Goal: Navigation & Orientation: Find specific page/section

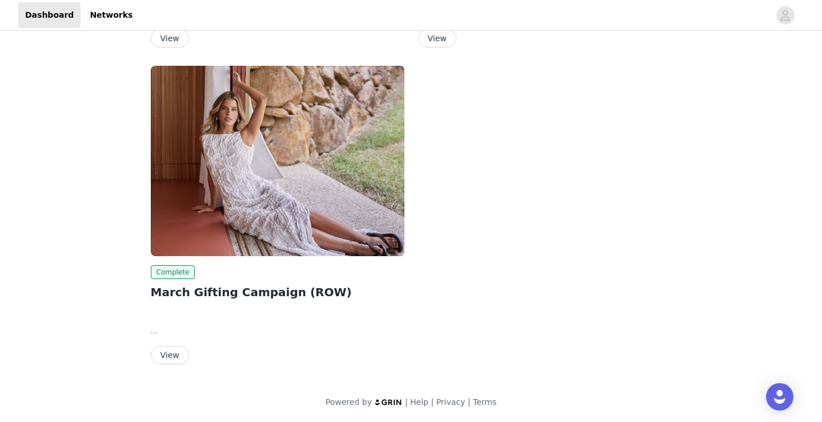
scroll to position [616, 0]
click at [159, 358] on button "View" at bounding box center [170, 355] width 38 height 18
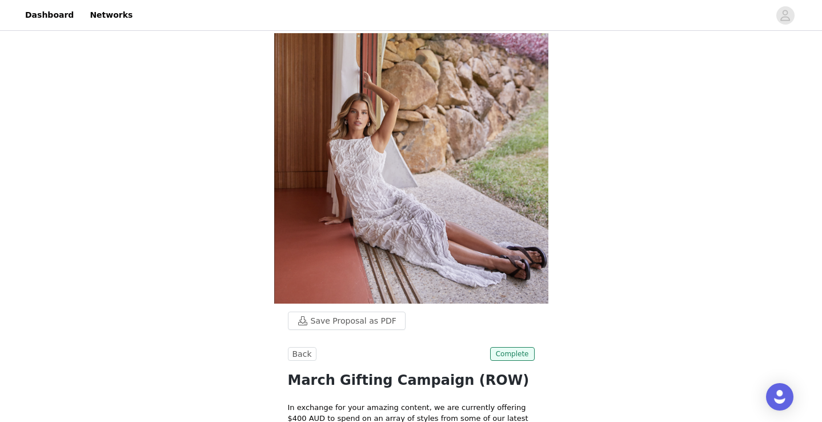
click at [300, 355] on button "Back" at bounding box center [302, 354] width 29 height 14
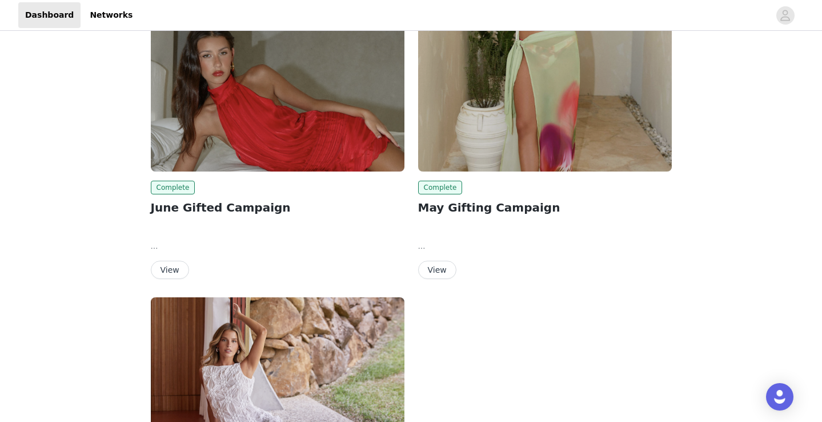
scroll to position [367, 0]
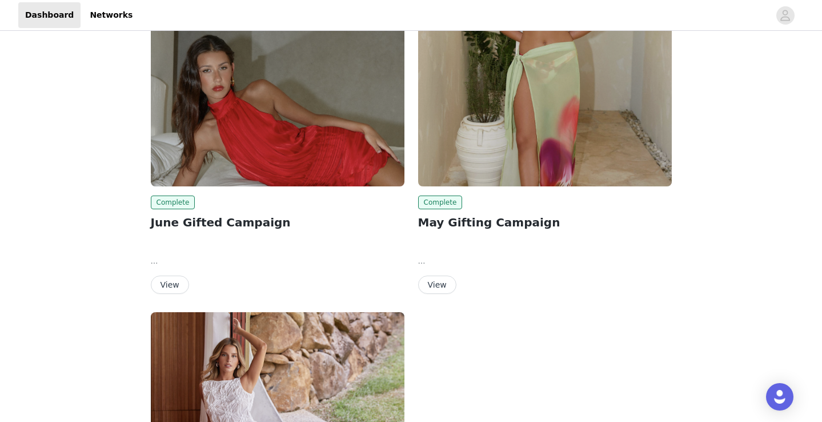
click at [439, 287] on button "View" at bounding box center [437, 284] width 38 height 18
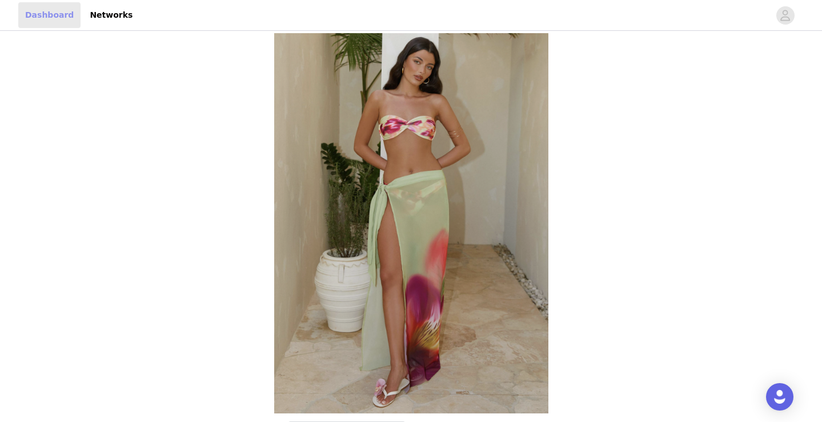
click at [70, 21] on link "Dashboard" at bounding box center [49, 15] width 62 height 26
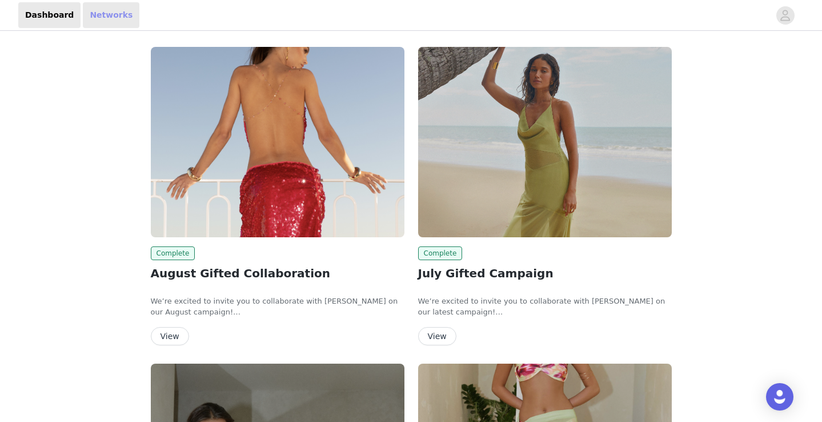
click at [105, 20] on link "Networks" at bounding box center [111, 15] width 57 height 26
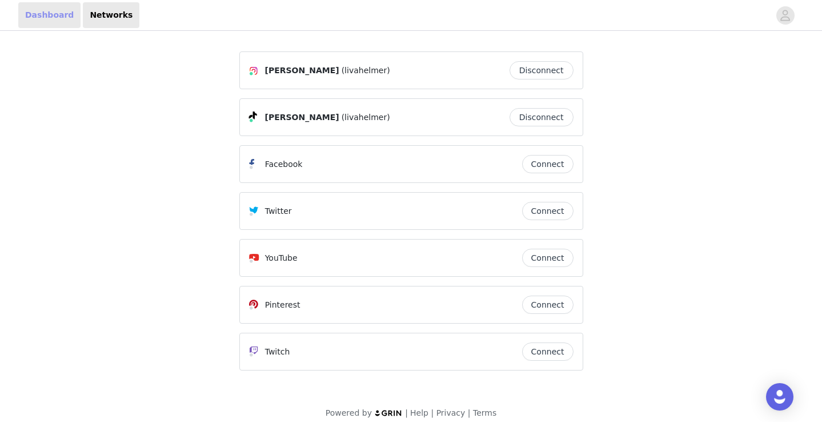
click at [50, 18] on link "Dashboard" at bounding box center [49, 15] width 62 height 26
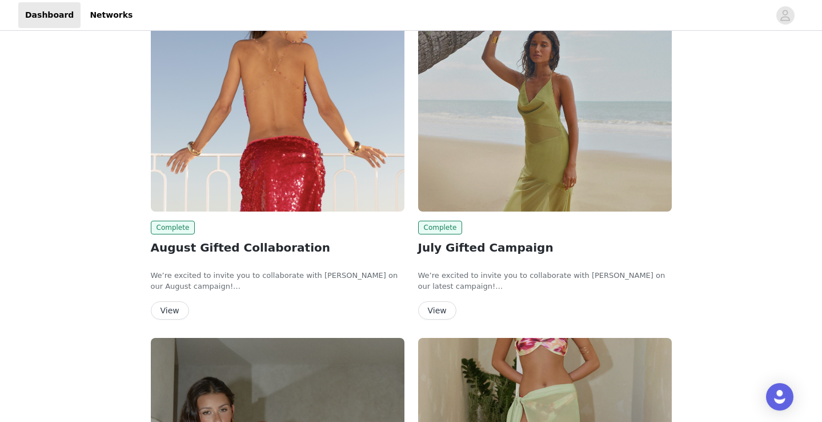
scroll to position [26, 0]
